Goal: Navigation & Orientation: Find specific page/section

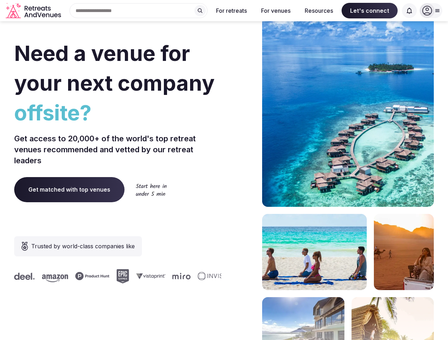
click at [224, 170] on div "Need a venue for your next company offsite? Get access to 20,000+ of the world'…" at bounding box center [223, 212] width 419 height 427
click at [139, 11] on div "Search Popular Destinations [GEOGRAPHIC_DATA], [GEOGRAPHIC_DATA] [GEOGRAPHIC_DA…" at bounding box center [136, 10] width 144 height 15
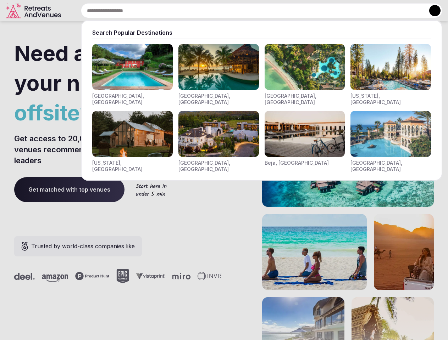
click at [200, 11] on input "text" at bounding box center [261, 10] width 361 height 15
click at [232, 11] on input "text" at bounding box center [261, 10] width 361 height 15
click at [275, 11] on input "text" at bounding box center [261, 10] width 361 height 15
click at [319, 11] on input "text" at bounding box center [261, 10] width 361 height 15
click at [369, 11] on input "text" at bounding box center [261, 10] width 361 height 15
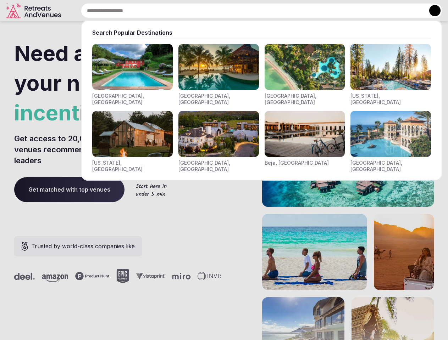
click at [409, 11] on input "text" at bounding box center [261, 10] width 361 height 15
click at [431, 11] on button at bounding box center [434, 10] width 11 height 11
